Goal: Task Accomplishment & Management: Use online tool/utility

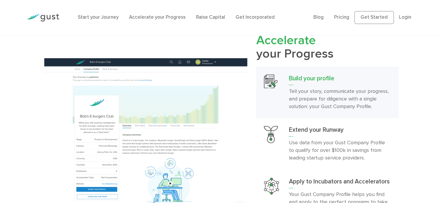
scroll to position [567, 0]
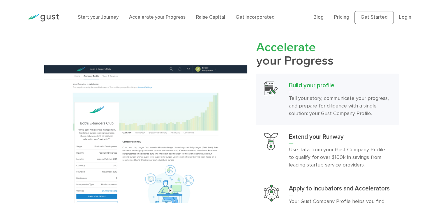
click at [424, 64] on div "Accelerate your Progress Build your profile Tell your story, communicate your p…" at bounding box center [221, 143] width 443 height 204
click at [273, 47] on span "Accelerate" at bounding box center [285, 47] width 59 height 15
click at [274, 47] on span "Accelerate" at bounding box center [285, 47] width 59 height 15
click at [271, 46] on span "Accelerate" at bounding box center [285, 47] width 59 height 15
click at [264, 46] on span "Accelerate" at bounding box center [285, 47] width 59 height 15
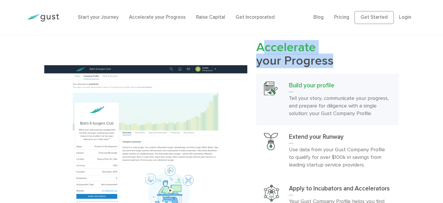
drag, startPoint x: 265, startPoint y: 46, endPoint x: 326, endPoint y: 60, distance: 63.1
click at [326, 60] on h2 "Accelerate your Progress" at bounding box center [327, 54] width 143 height 27
click at [327, 60] on h2 "Accelerate your Progress" at bounding box center [327, 54] width 143 height 27
drag, startPoint x: 327, startPoint y: 60, endPoint x: 266, endPoint y: 49, distance: 61.7
click at [266, 49] on h2 "Accelerate your Progress" at bounding box center [327, 54] width 143 height 27
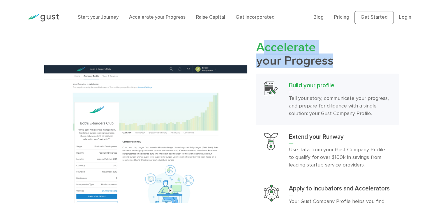
click at [266, 48] on span "Accelerate" at bounding box center [285, 47] width 59 height 15
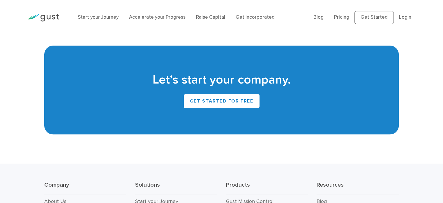
scroll to position [2591, 0]
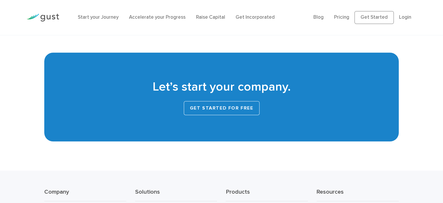
click at [224, 102] on link "Get Started for Free" at bounding box center [222, 108] width 76 height 14
